Goal: Task Accomplishment & Management: Manage account settings

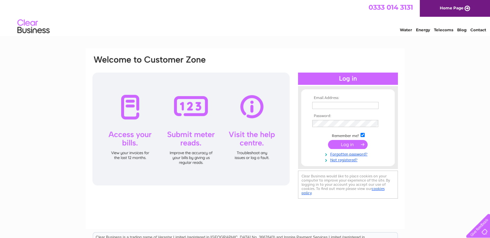
click at [346, 106] on input "text" at bounding box center [345, 105] width 66 height 7
type input "s.k@aberdeenls.co.uk"
click at [341, 145] on input "submit" at bounding box center [348, 144] width 40 height 9
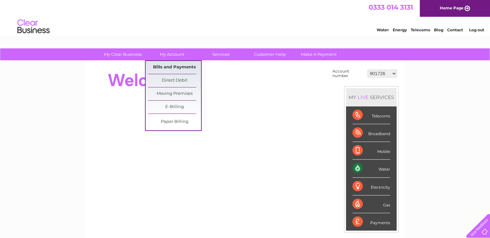
click at [174, 64] on link "Bills and Payments" at bounding box center [174, 67] width 53 height 13
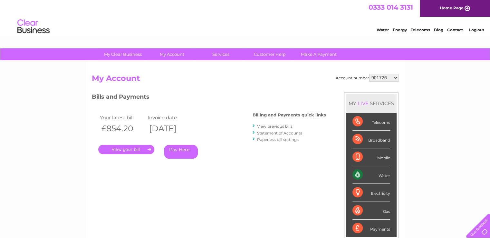
click at [394, 78] on select "901726 901731 901733 901734 901736 901740 901743 901747 901749 901750 901751 90…" at bounding box center [383, 78] width 29 height 8
click at [369, 74] on select "901726 901731 901733 901734 901736 901740 901743 901747 901749 901750 901751 90…" at bounding box center [383, 78] width 29 height 8
click at [136, 149] on link "." at bounding box center [126, 149] width 56 height 9
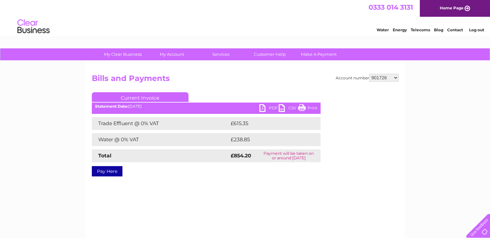
click at [262, 107] on link "PDF" at bounding box center [268, 108] width 19 height 9
click at [396, 76] on select "901726 901731 901733 901734 901736 901740 901743 901747 901749 901750 901751 90…" at bounding box center [383, 78] width 29 height 8
select select "901731"
click at [369, 74] on select "901726 901731 901733 901734 901736 901740 901743 901747 901749 901750 901751 90…" at bounding box center [383, 78] width 29 height 8
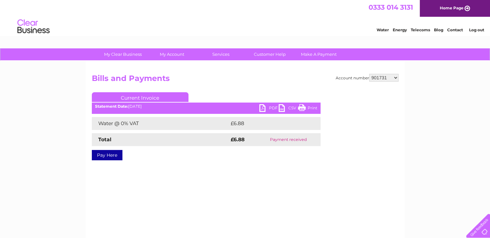
click at [395, 76] on select "901726 901731 901733 901734 901736 901740 901743 901747 901749 901750 901751 90…" at bounding box center [383, 78] width 29 height 8
select select "901733"
click at [369, 74] on select "901726 901731 901733 901734 901736 901740 901743 901747 901749 901750 901751 90…" at bounding box center [383, 78] width 29 height 8
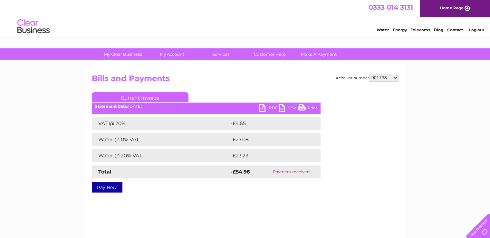
click at [394, 78] on select "901726 901731 901733 901734 901736 901740 901743 901747 901749 901750 901751 90…" at bounding box center [383, 78] width 29 height 8
select select "901734"
click at [369, 74] on select "901726 901731 901733 901734 901736 901740 901743 901747 901749 901750 901751 90…" at bounding box center [383, 78] width 29 height 8
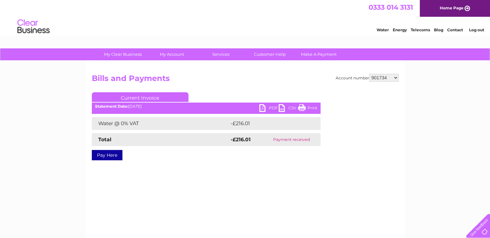
click at [396, 78] on select "901726 901731 901733 901734 901736 901740 901743 901747 901749 901750 901751 90…" at bounding box center [383, 78] width 29 height 8
select select "901736"
click at [369, 74] on select "901726 901731 901733 901734 901736 901740 901743 901747 901749 901750 901751 90…" at bounding box center [383, 78] width 29 height 8
click at [396, 78] on select "901726 901731 901733 901734 901736 901740 901743 901747 901749 901750 901751 90…" at bounding box center [383, 78] width 29 height 8
select select "901740"
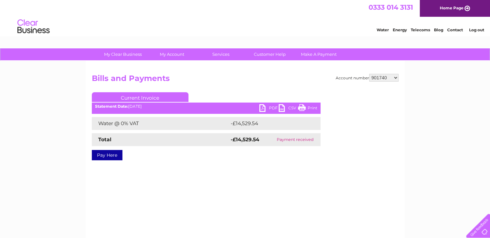
click at [369, 74] on select "901726 901731 901733 901734 901736 901740 901743 901747 901749 901750 901751 90…" at bounding box center [383, 78] width 29 height 8
select select "901743"
drag, startPoint x: 387, startPoint y: 76, endPoint x: 380, endPoint y: 93, distance: 18.0
click at [369, 74] on select "901726 901731 901733 901734 901736 901740 901743 901747 901749 901750 901751 90…" at bounding box center [383, 78] width 29 height 8
click at [394, 76] on select "901726 901731 901733 901734 901736 901740 901743 901747 901749 901750 901751 90…" at bounding box center [383, 78] width 29 height 8
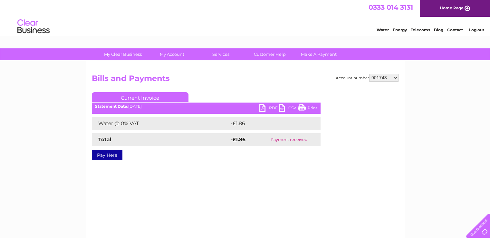
select select "901747"
click at [369, 74] on select "901726 901731 901733 901734 901736 901740 901743 901747 901749 901750 901751 90…" at bounding box center [383, 78] width 29 height 8
click at [395, 77] on select "901726 901731 901733 901734 901736 901740 901743 901747 901749 901750 901751 90…" at bounding box center [383, 78] width 29 height 8
select select "901749"
click at [369, 74] on select "901726 901731 901733 901734 901736 901740 901743 901747 901749 901750 901751 90…" at bounding box center [383, 78] width 29 height 8
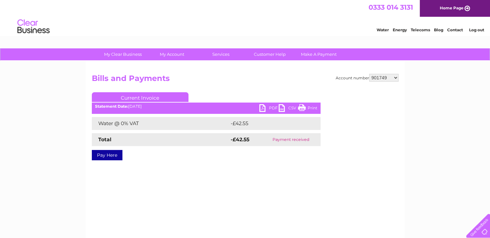
click at [397, 78] on select "901726 901731 901733 901734 901736 901740 901743 901747 901749 901750 901751 90…" at bounding box center [383, 78] width 29 height 8
select select "901750"
click at [369, 74] on select "901726 901731 901733 901734 901736 901740 901743 901747 901749 901750 901751 90…" at bounding box center [383, 78] width 29 height 8
click at [395, 78] on select "901726 901731 901733 901734 901736 901740 901743 901747 901749 901750 901751 90…" at bounding box center [383, 78] width 29 height 8
select select "901751"
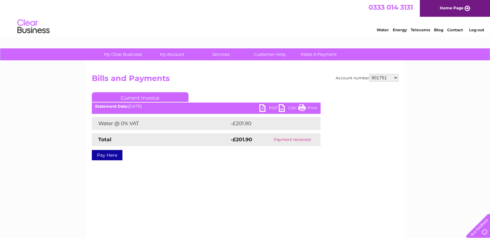
click at [369, 74] on select "901726 901731 901733 901734 901736 901740 901743 901747 901749 901750 901751 90…" at bounding box center [383, 78] width 29 height 8
click at [264, 108] on link "PDF" at bounding box center [268, 108] width 19 height 9
click at [394, 77] on select "901726 901731 901733 901734 901736 901740 901743 901747 901749 901750 901751 90…" at bounding box center [383, 78] width 29 height 8
select select "901752"
click at [369, 74] on select "901726 901731 901733 901734 901736 901740 901743 901747 901749 901750 901751 90…" at bounding box center [383, 78] width 29 height 8
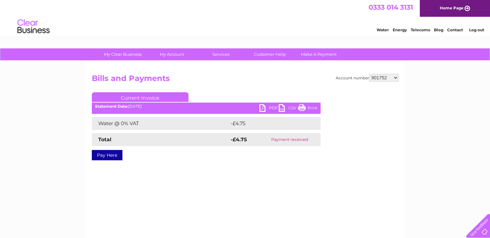
click at [395, 78] on select "901726 901731 901733 901734 901736 901740 901743 901747 901749 901750 901751 90…" at bounding box center [383, 78] width 29 height 8
select select "901754"
click at [369, 74] on select "901726 901731 901733 901734 901736 901740 901743 901747 901749 901750 901751 90…" at bounding box center [383, 78] width 29 height 8
click at [396, 76] on select "901726 901731 901733 901734 901736 901740 901743 901747 901749 901750 901751 90…" at bounding box center [383, 78] width 29 height 8
select select "932911"
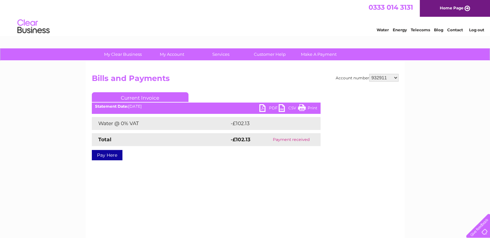
click at [369, 74] on select "901726 901731 901733 901734 901736 901740 901743 901747 901749 901750 901751 90…" at bounding box center [383, 78] width 29 height 8
click at [396, 79] on select "901726 901731 901733 901734 901736 901740 901743 901747 901749 901750 901751 90…" at bounding box center [383, 78] width 29 height 8
select select "980629"
click at [369, 74] on select "901726 901731 901733 901734 901736 901740 901743 901747 901749 901750 901751 90…" at bounding box center [383, 78] width 29 height 8
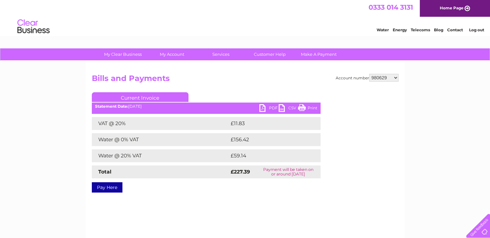
click at [263, 104] on link "PDF" at bounding box center [268, 108] width 19 height 9
click at [396, 78] on select "901726 901731 901733 901734 901736 901740 901743 901747 901749 901750 901751 90…" at bounding box center [383, 78] width 29 height 8
select select "981342"
click at [369, 74] on select "901726 901731 901733 901734 901736 901740 901743 901747 901749 901750 901751 90…" at bounding box center [383, 78] width 29 height 8
click at [394, 79] on select "901726 901731 901733 901734 901736 901740 901743 901747 901749 901750 901751 90…" at bounding box center [383, 78] width 29 height 8
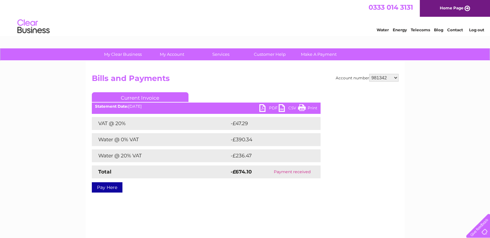
select select "1084784"
click at [369, 74] on select "901726 901731 901733 901734 901736 901740 901743 901747 901749 901750 901751 90…" at bounding box center [383, 78] width 29 height 8
click at [262, 107] on link "PDF" at bounding box center [268, 108] width 19 height 9
click at [395, 78] on select "901726 901731 901733 901734 901736 901740 901743 901747 901749 901750 901751 90…" at bounding box center [383, 78] width 29 height 8
select select "30277373"
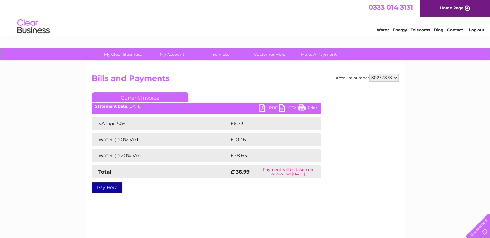
click at [369, 74] on select "901726 901731 901733 901734 901736 901740 901743 901747 901749 901750 901751 90…" at bounding box center [383, 78] width 29 height 8
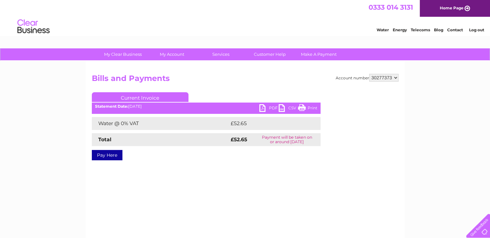
click at [264, 108] on link "PDF" at bounding box center [268, 108] width 19 height 9
click at [335, 120] on div "Account number 901726 901731 901733 901734 901736 901740 901743 901747 901749 9…" at bounding box center [245, 122] width 307 height 96
click at [394, 79] on select "901726 901731 901733 901734 901736 901740 901743 901747 901749 901750 901751 90…" at bounding box center [383, 78] width 29 height 8
select select "30294286"
click at [369, 74] on select "901726 901731 901733 901734 901736 901740 901743 901747 901749 901750 901751 90…" at bounding box center [383, 78] width 29 height 8
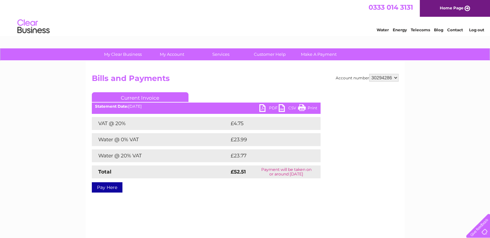
click at [261, 106] on link "PDF" at bounding box center [268, 108] width 19 height 9
click at [295, 18] on div "Water Energy Telecoms Blog Contact Log out" at bounding box center [245, 27] width 490 height 21
click at [474, 30] on link "Log out" at bounding box center [476, 29] width 15 height 5
